Goal: Complete application form

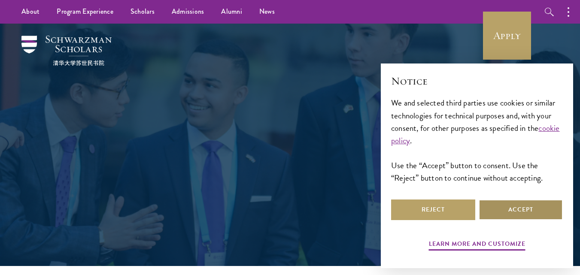
click at [501, 210] on button "Accept" at bounding box center [521, 210] width 84 height 21
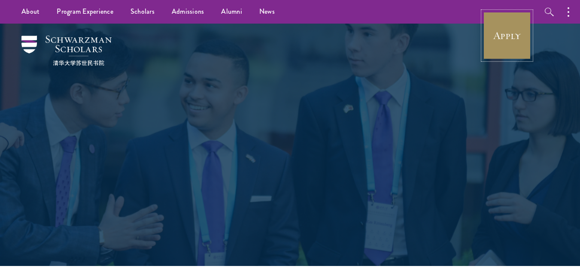
click at [498, 56] on link "Apply" at bounding box center [507, 36] width 48 height 48
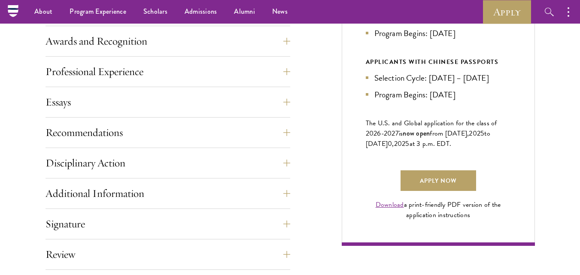
scroll to position [522, 0]
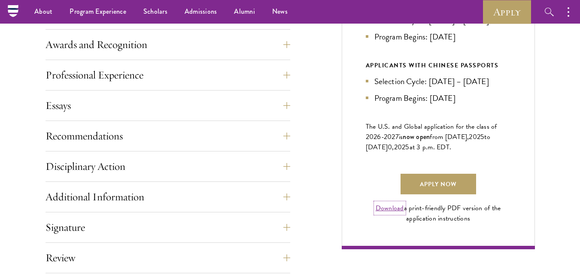
click at [399, 213] on link "Download" at bounding box center [390, 208] width 28 height 10
click at [443, 194] on link "Apply Now" at bounding box center [439, 184] width 76 height 21
